Goal: Transaction & Acquisition: Purchase product/service

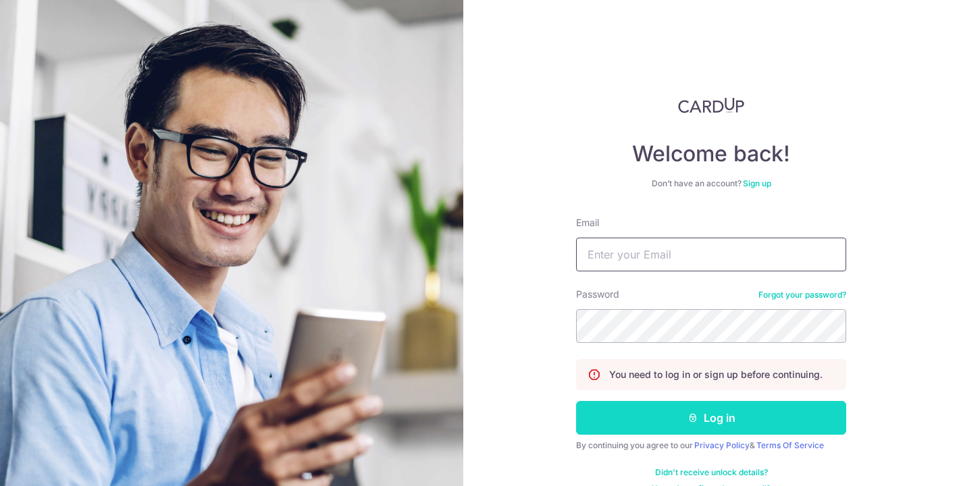
type input "forchanter@gmail.com"
click at [739, 418] on button "Log in" at bounding box center [711, 418] width 270 height 34
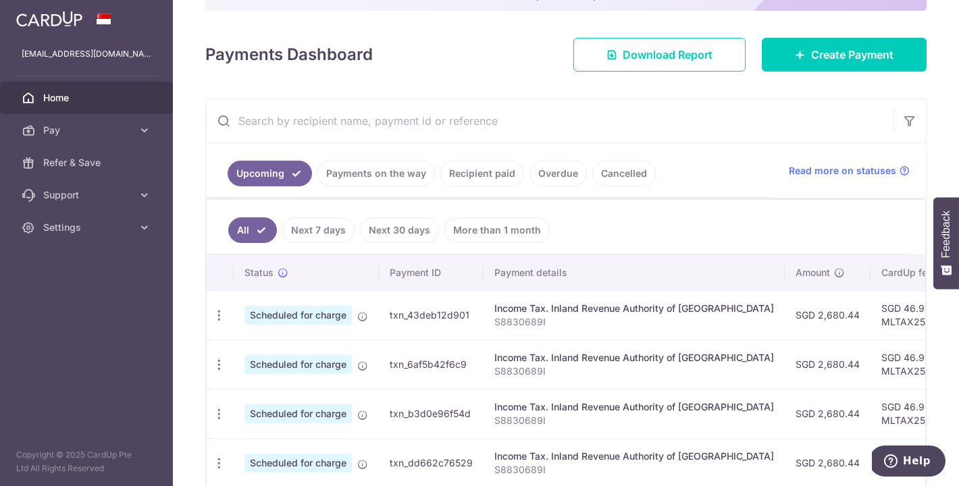
scroll to position [161, 0]
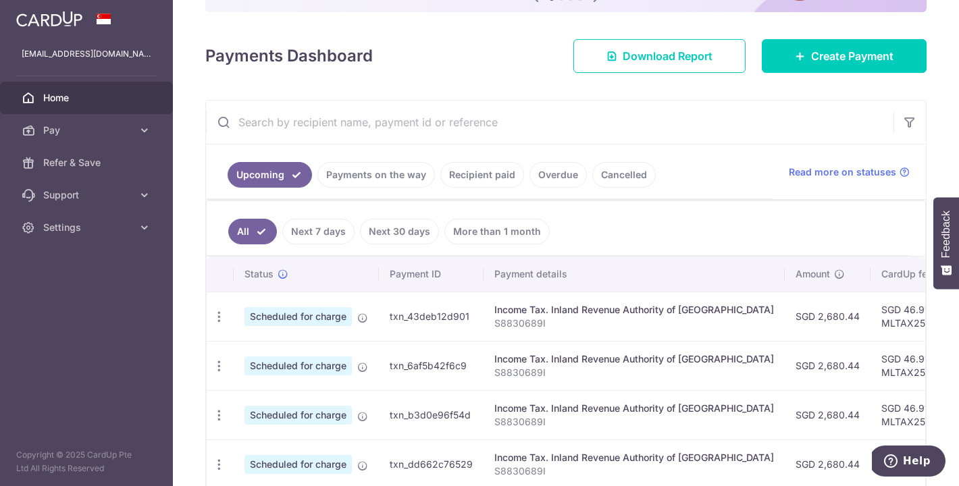
click at [457, 177] on link "Recipient paid" at bounding box center [482, 175] width 84 height 26
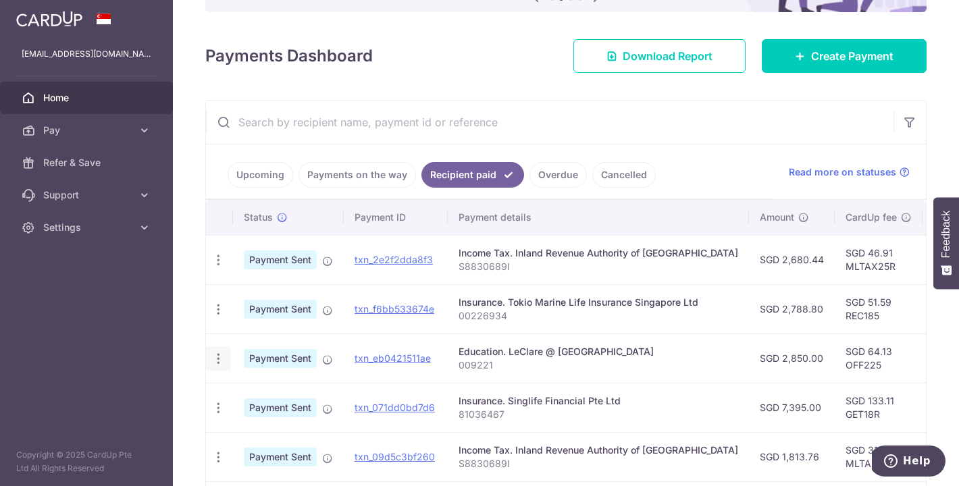
click at [217, 267] on icon "button" at bounding box center [218, 260] width 14 height 14
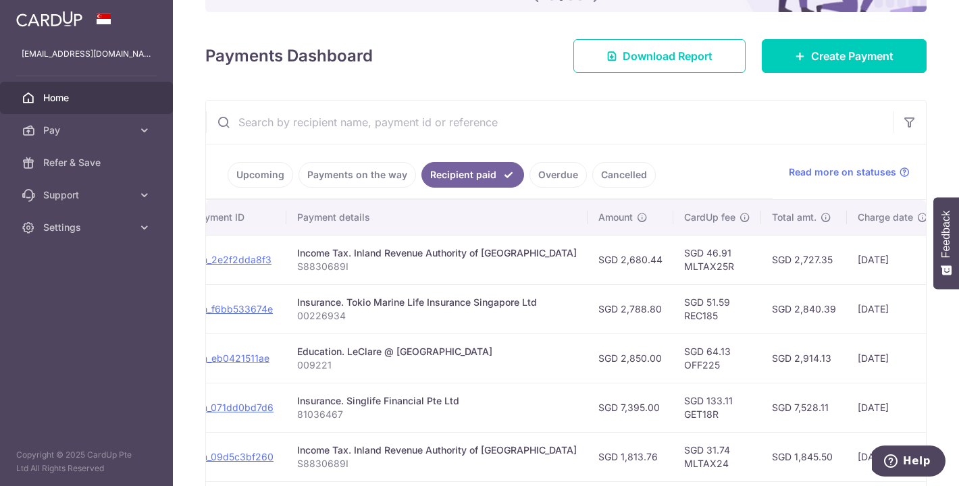
scroll to position [0, 50]
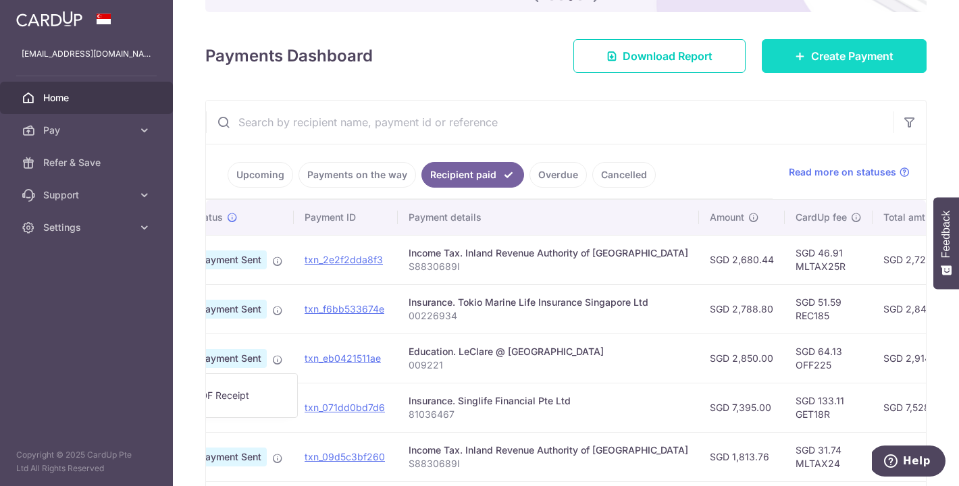
click at [840, 53] on span "Create Payment" at bounding box center [852, 56] width 82 height 16
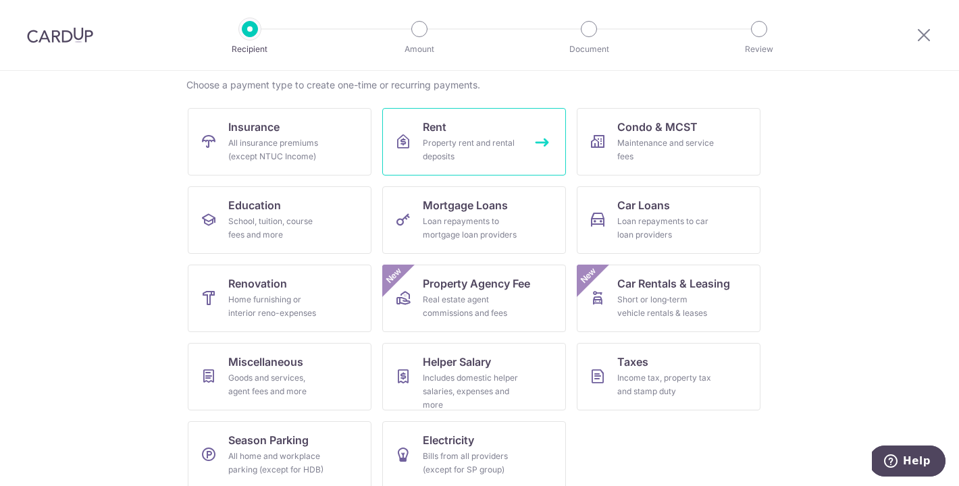
scroll to position [110, 0]
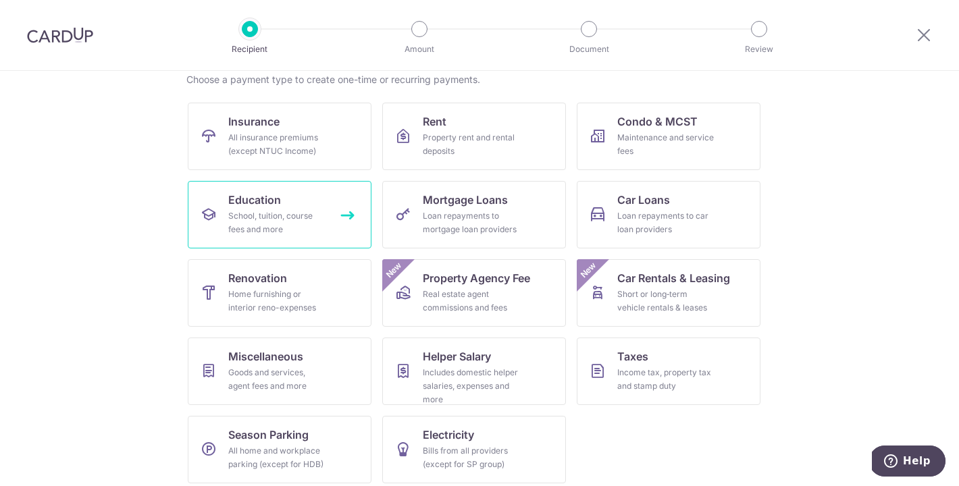
click at [282, 208] on link "Education School, tuition, course fees and more" at bounding box center [280, 215] width 184 height 68
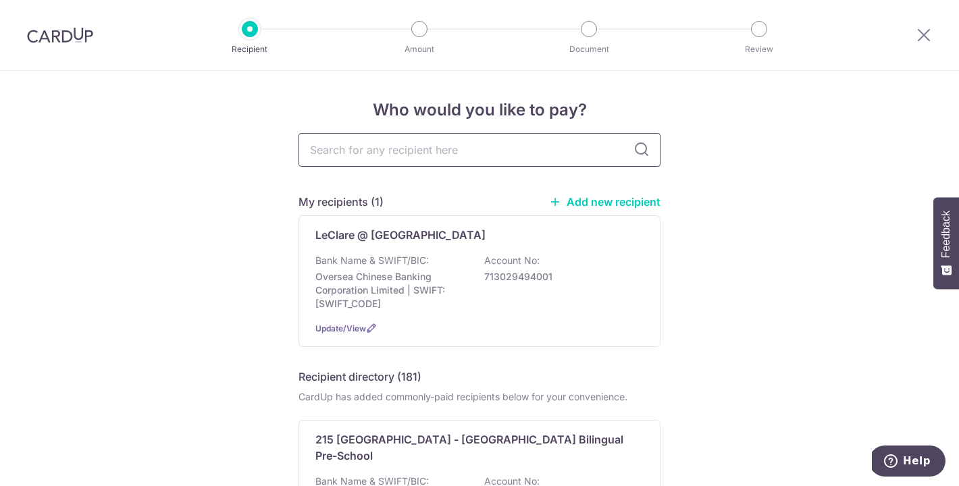
click at [477, 143] on input "text" at bounding box center [479, 150] width 362 height 34
click at [466, 254] on div "Bank Name & SWIFT/BIC: Oversea Chinese Banking Corporation Limited | SWIFT: OCB…" at bounding box center [479, 282] width 328 height 57
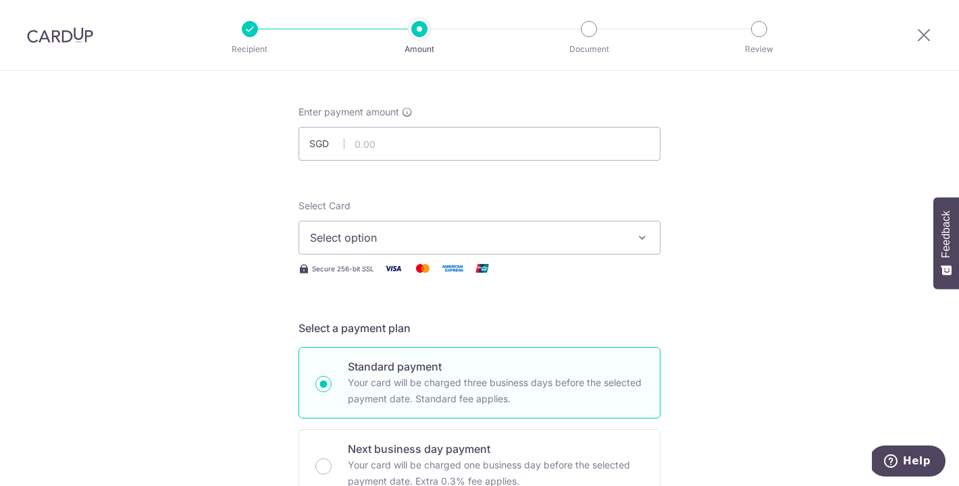
scroll to position [68, 0]
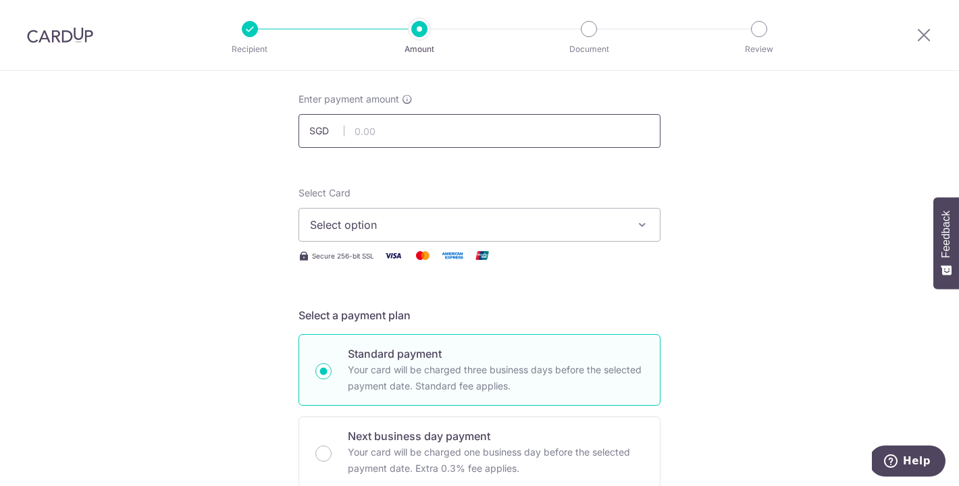
click at [434, 131] on input "text" at bounding box center [479, 131] width 362 height 34
click at [381, 124] on input "text" at bounding box center [479, 131] width 362 height 34
paste input "3045.85"
type input "3,045.85"
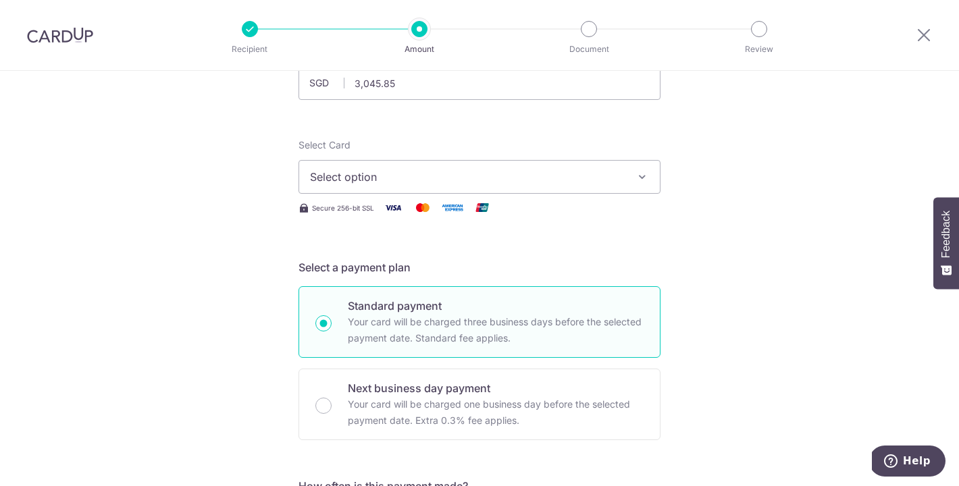
scroll to position [0, 0]
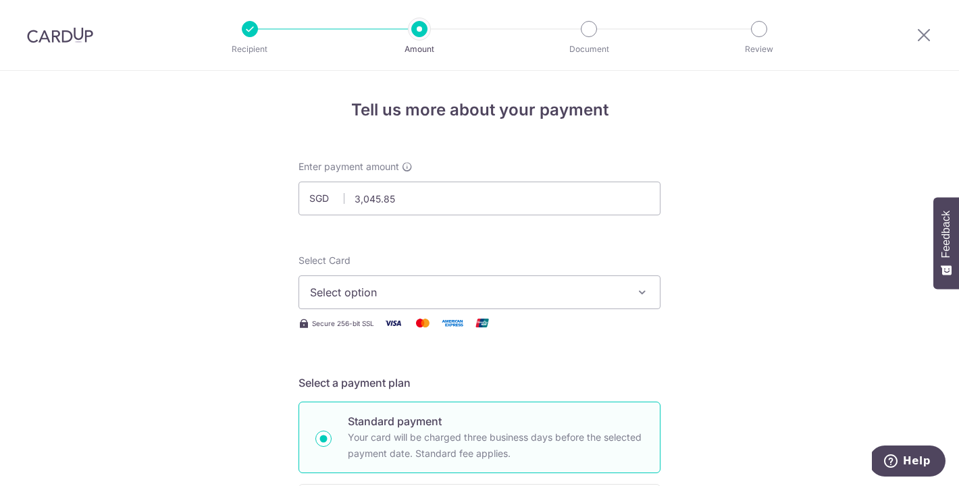
click at [578, 302] on button "Select option" at bounding box center [479, 292] width 362 height 34
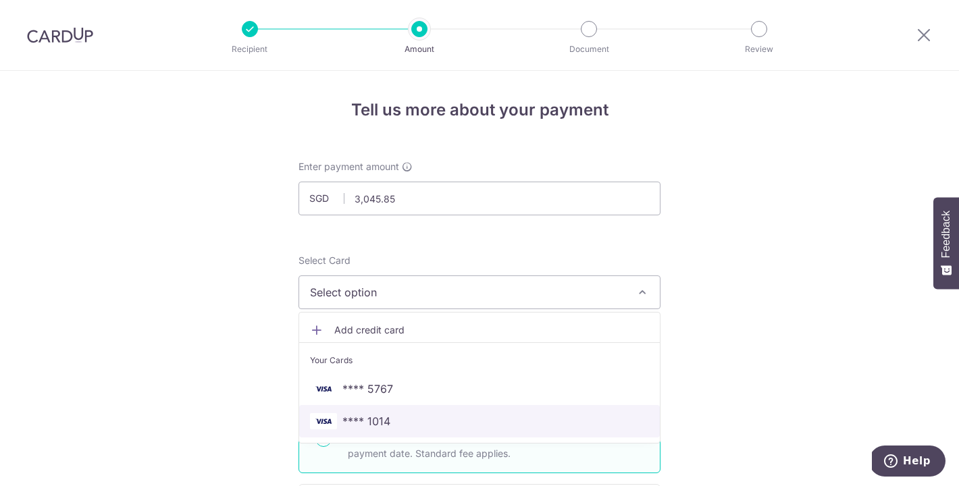
click at [541, 423] on span "**** 1014" at bounding box center [479, 421] width 339 height 16
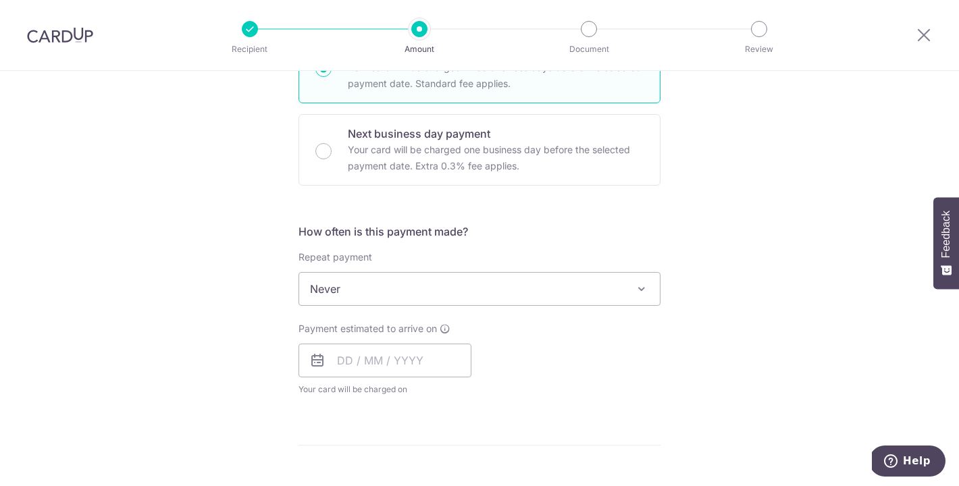
scroll to position [371, 0]
click at [431, 350] on input "text" at bounding box center [384, 359] width 173 height 34
click at [608, 346] on div "Payment estimated to arrive on Prev Next Sep Oct Nov Dec 2025 2026 2027 2028 20…" at bounding box center [479, 358] width 378 height 74
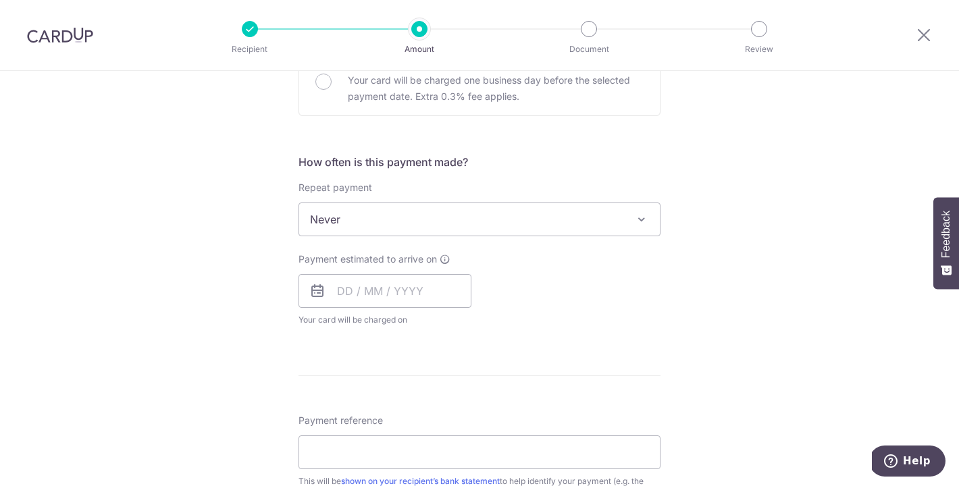
scroll to position [445, 0]
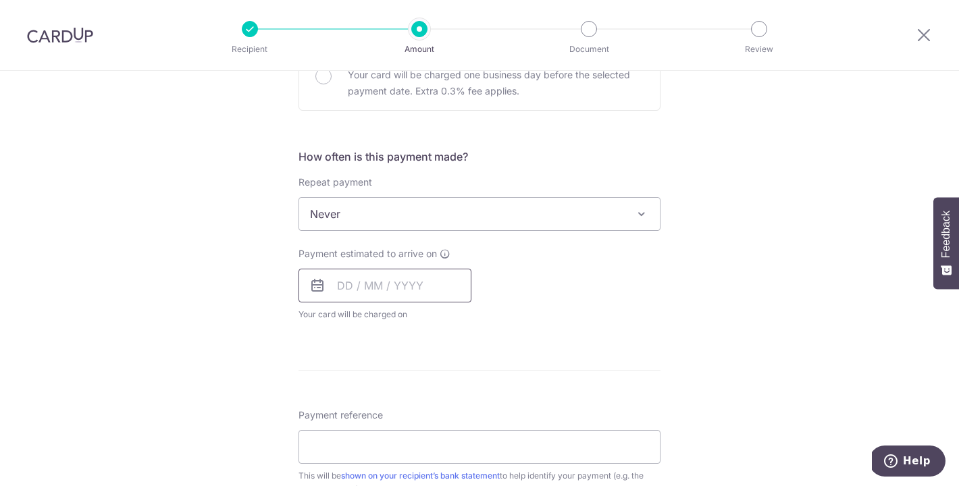
click at [362, 295] on input "text" at bounding box center [384, 286] width 173 height 34
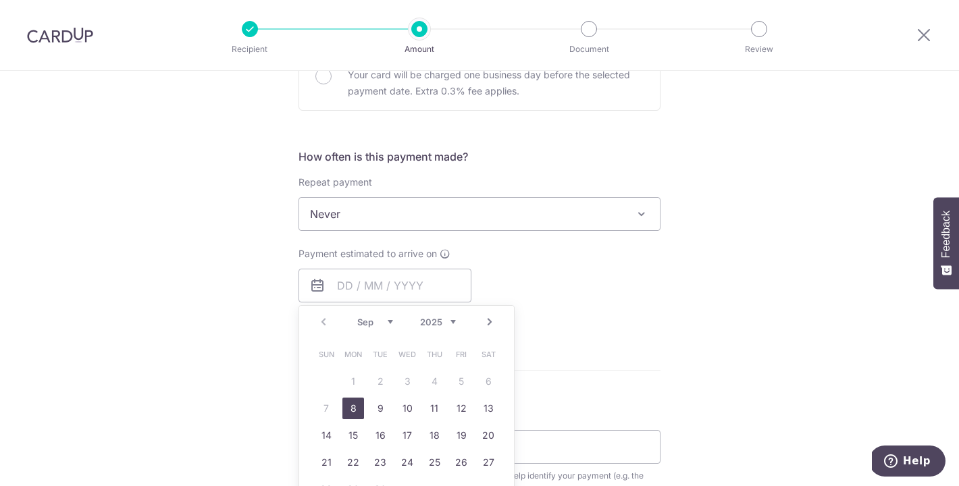
click at [350, 409] on link "8" at bounding box center [353, 409] width 22 height 22
type input "[DATE]"
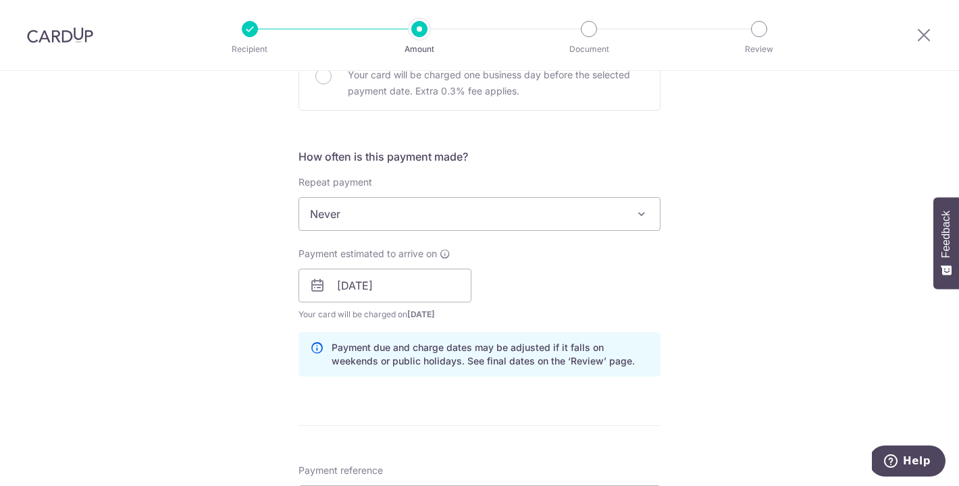
click at [616, 292] on div "Payment estimated to arrive on 08/09/2025 Prev Next Sep Oct Nov Dec 2025 2026 2…" at bounding box center [479, 284] width 378 height 74
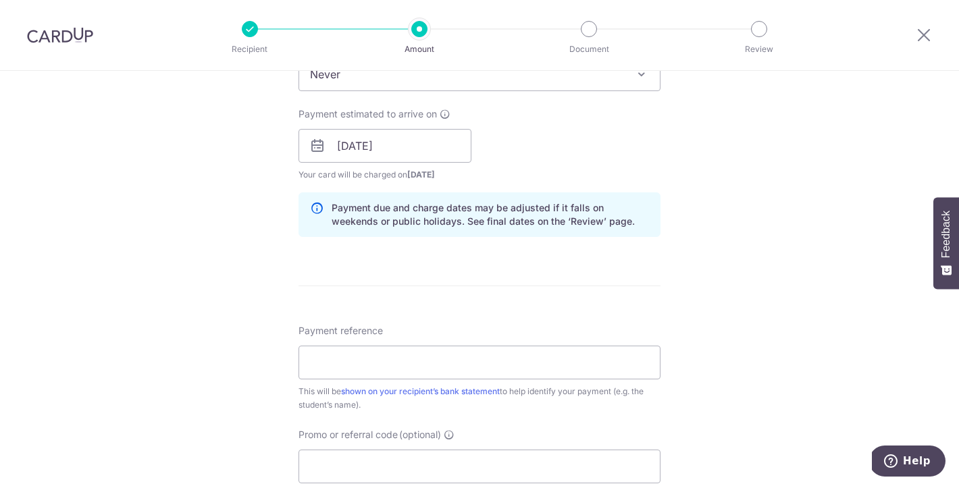
scroll to position [594, 0]
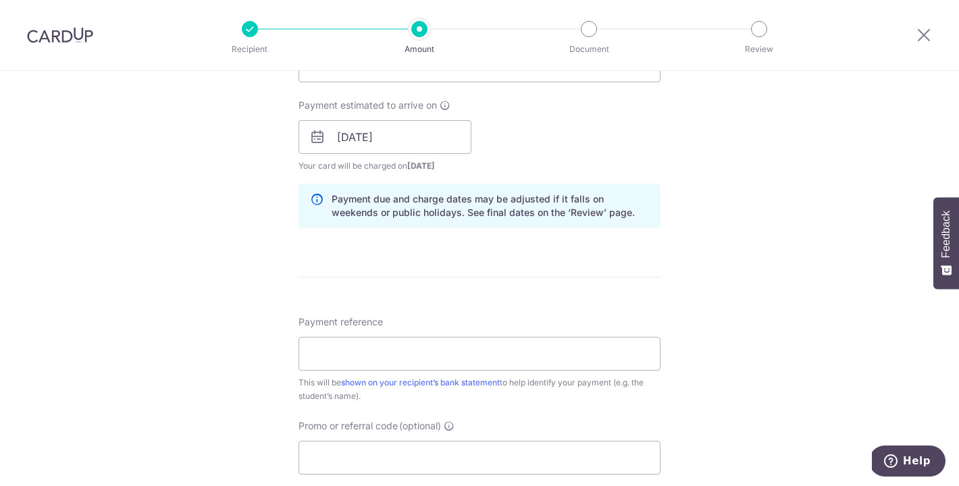
click at [597, 383] on div "This will be shown on your recipient’s bank statement to help identify your pay…" at bounding box center [479, 389] width 362 height 27
click at [597, 363] on input "Payment reference" at bounding box center [479, 354] width 362 height 34
type input "[PERSON_NAME] Xinyue School Fees"
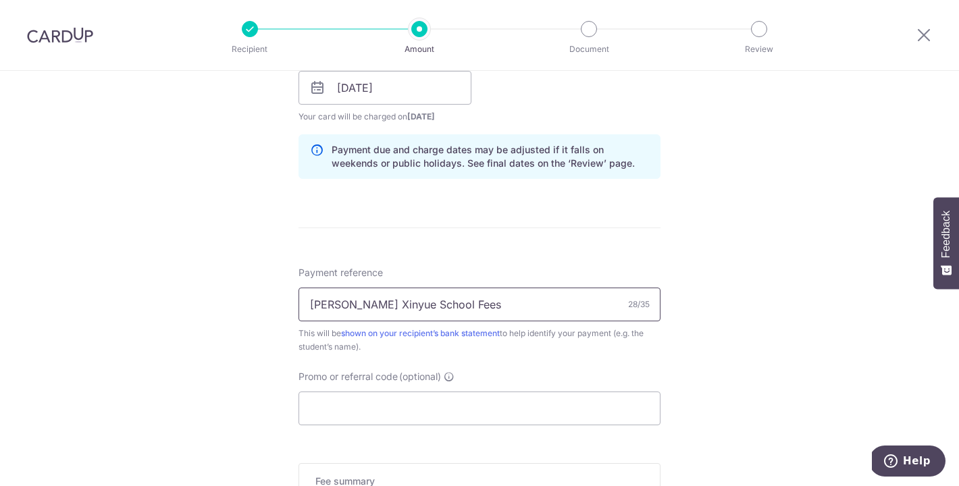
scroll to position [663, 0]
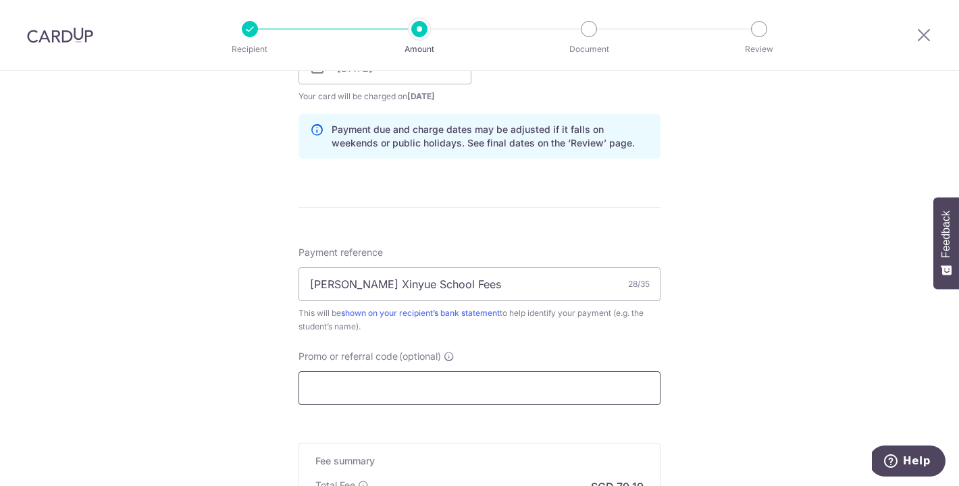
click at [517, 390] on input "Promo or referral code (optional)" at bounding box center [479, 388] width 362 height 34
paste input "OFF225"
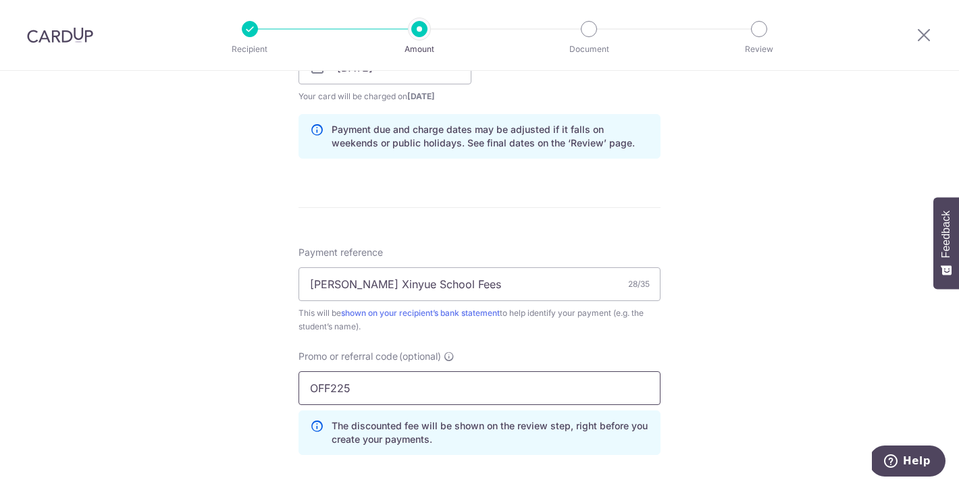
type input "OFF225"
click at [708, 417] on div "Tell us more about your payment Enter payment amount SGD 3,045.85 3045.85 Selec…" at bounding box center [479, 77] width 959 height 1338
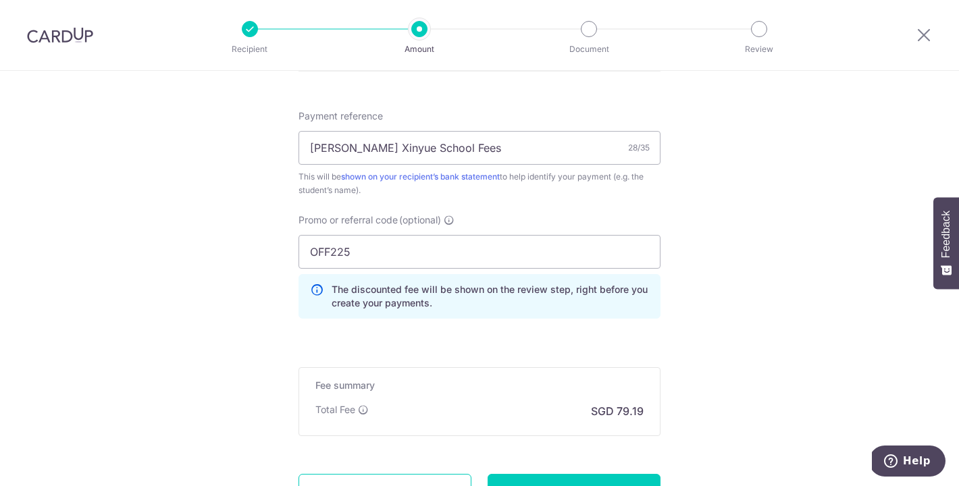
scroll to position [922, 0]
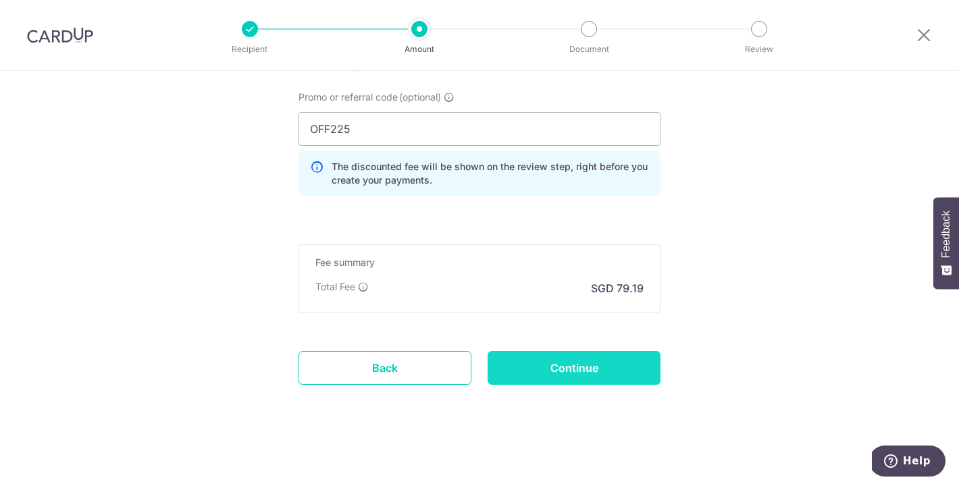
click at [627, 360] on input "Continue" at bounding box center [574, 368] width 173 height 34
type input "Create Schedule"
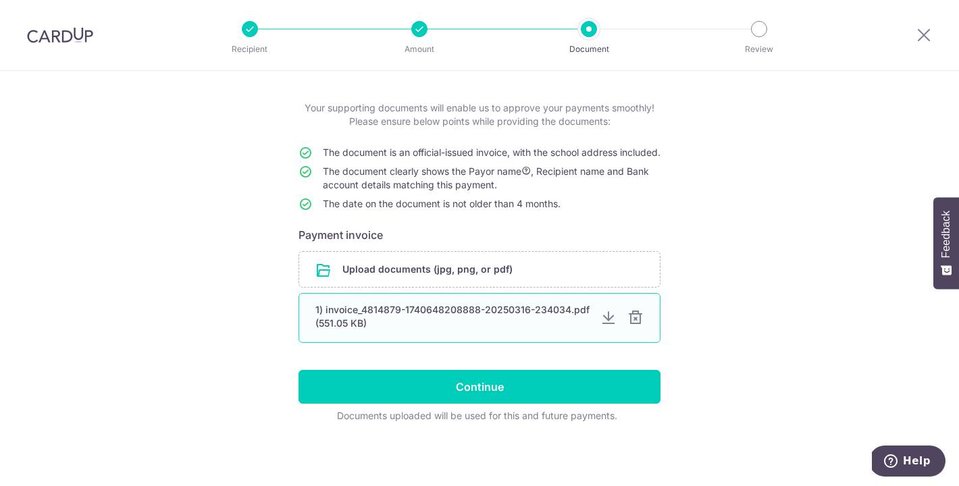
scroll to position [60, 0]
click at [633, 326] on div at bounding box center [635, 318] width 16 height 16
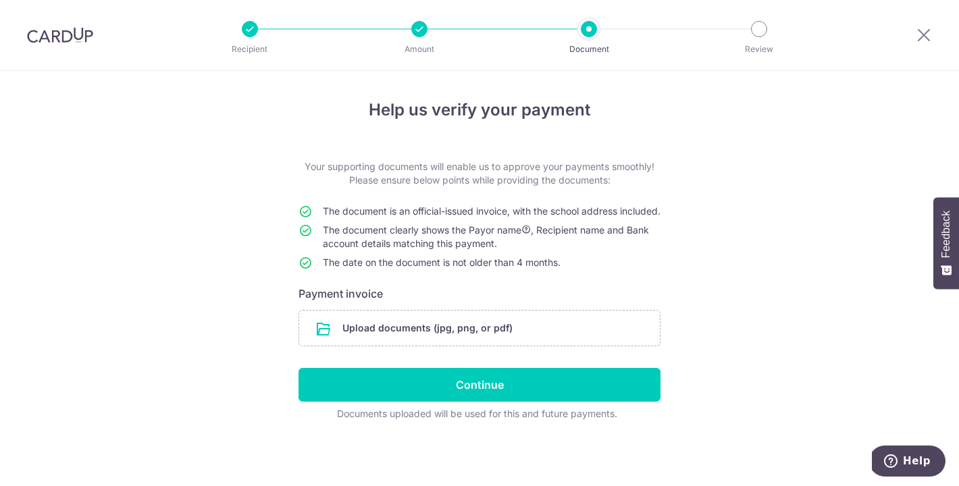
scroll to position [11, 0]
click at [519, 322] on input "file" at bounding box center [479, 328] width 361 height 35
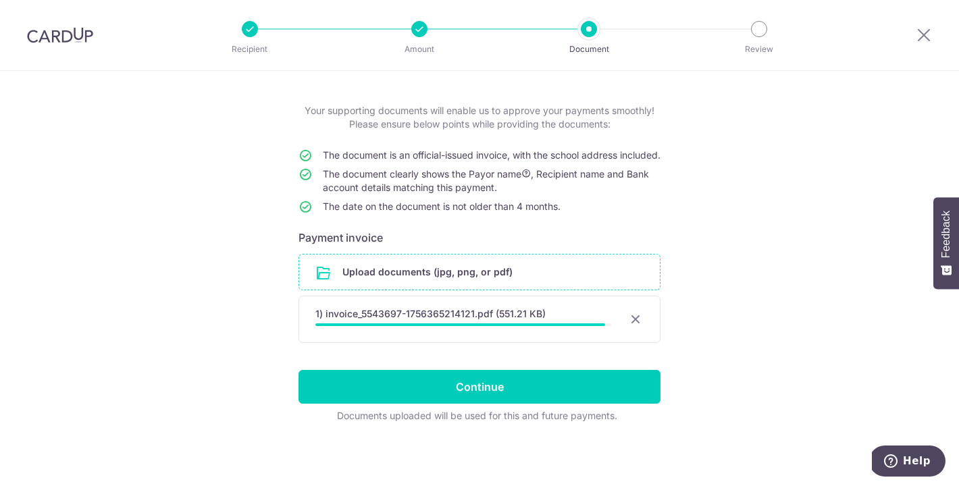
scroll to position [67, 0]
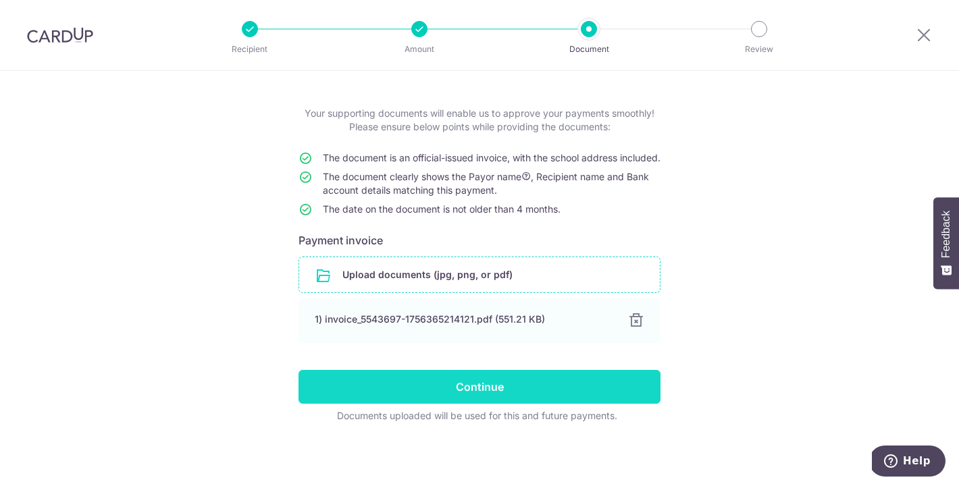
click at [510, 388] on input "Continue" at bounding box center [479, 387] width 362 height 34
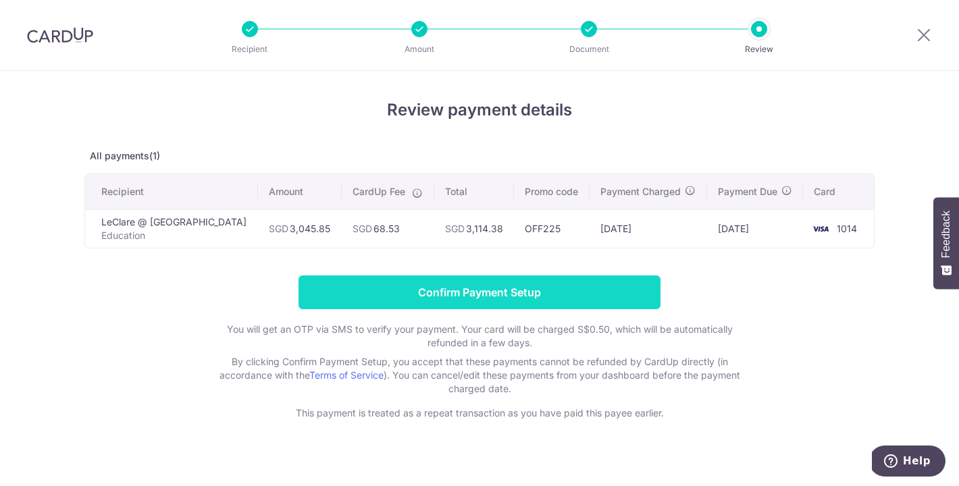
scroll to position [1, 0]
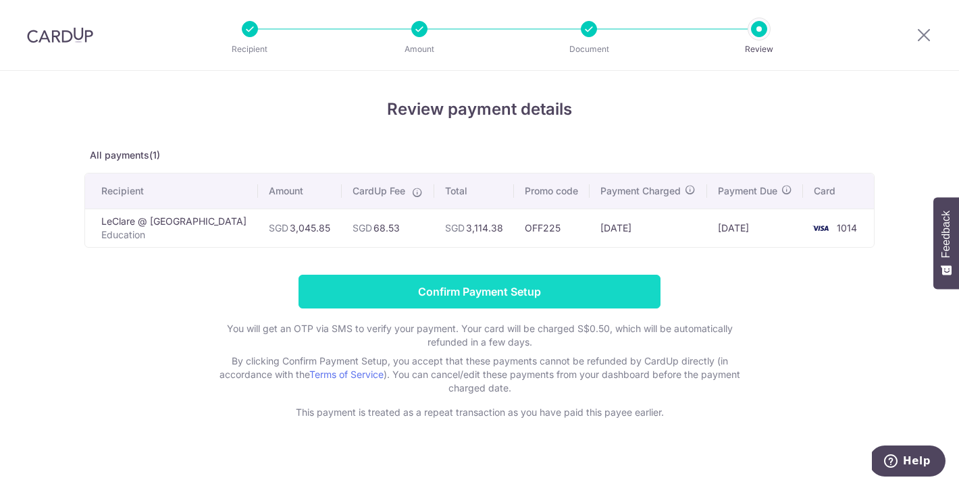
click at [419, 297] on input "Confirm Payment Setup" at bounding box center [479, 292] width 362 height 34
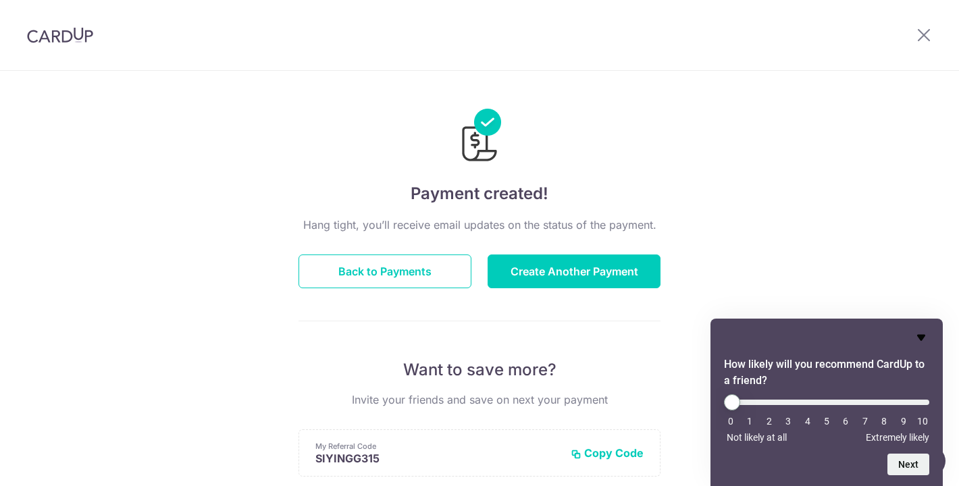
click at [921, 332] on icon "Hide survey" at bounding box center [921, 338] width 16 height 16
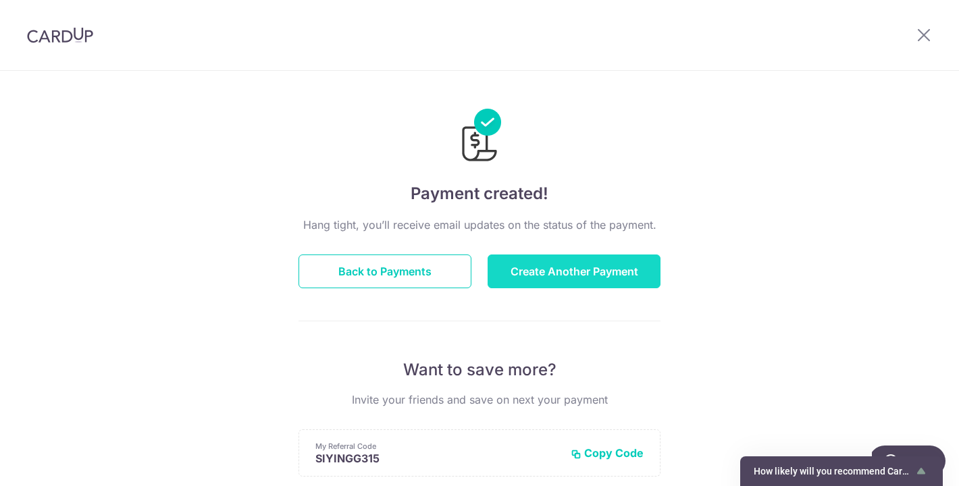
click at [552, 269] on button "Create Another Payment" at bounding box center [574, 272] width 173 height 34
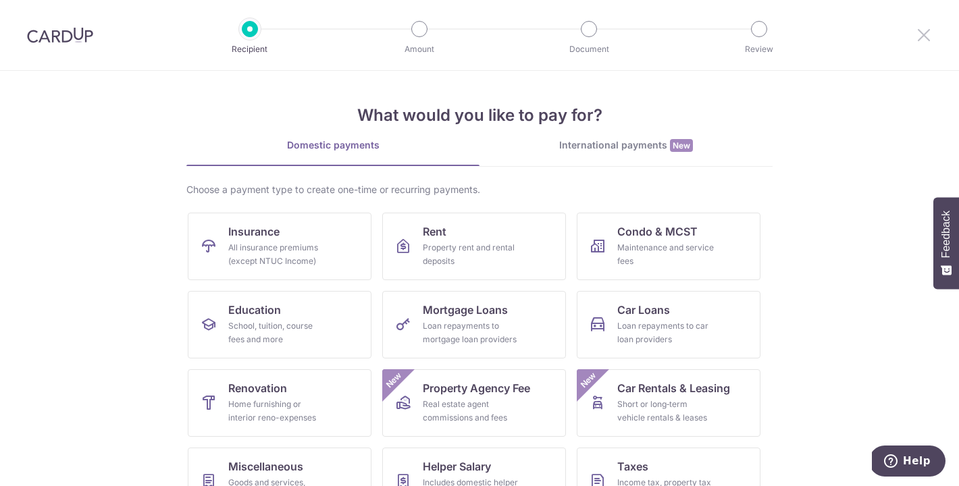
click at [925, 32] on icon at bounding box center [924, 34] width 16 height 17
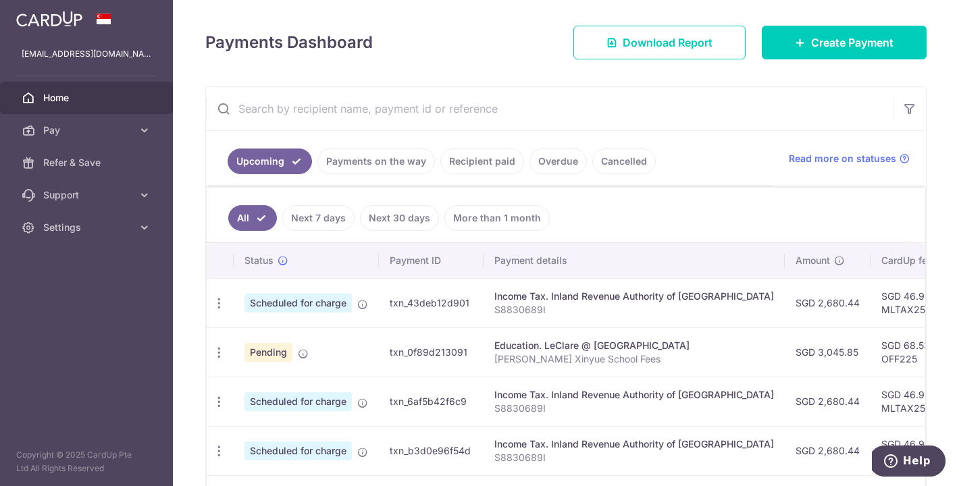
scroll to position [163, 0]
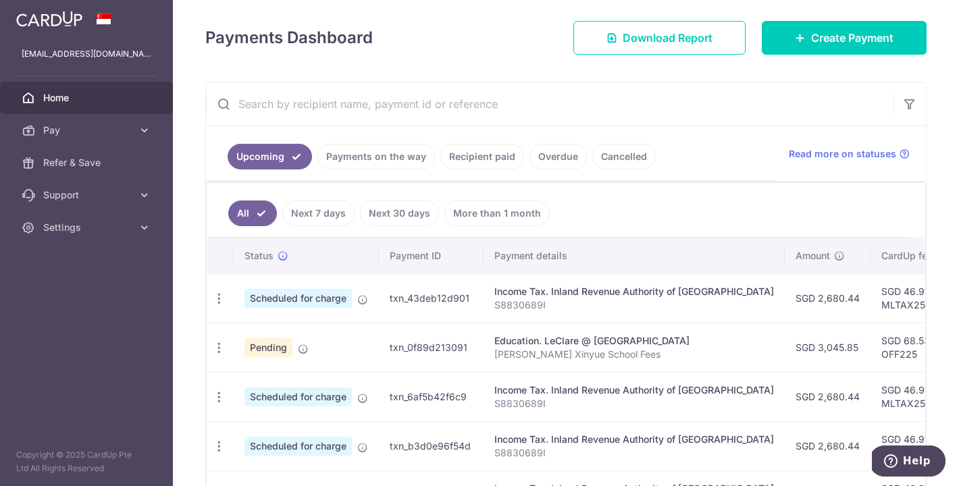
drag, startPoint x: 386, startPoint y: 348, endPoint x: 475, endPoint y: 352, distance: 89.9
click at [475, 352] on td "txn_0f89d213091" at bounding box center [431, 347] width 105 height 49
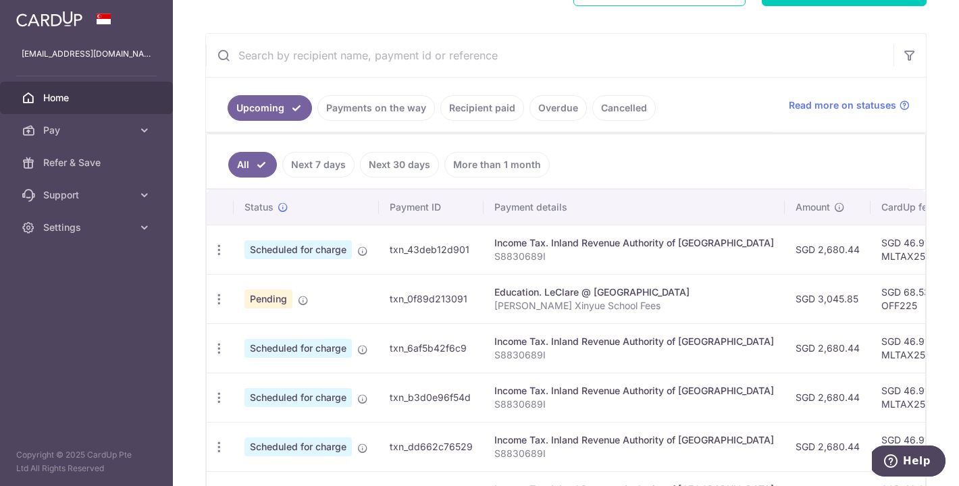
scroll to position [194, 0]
